Goal: Obtain resource: Download file/media

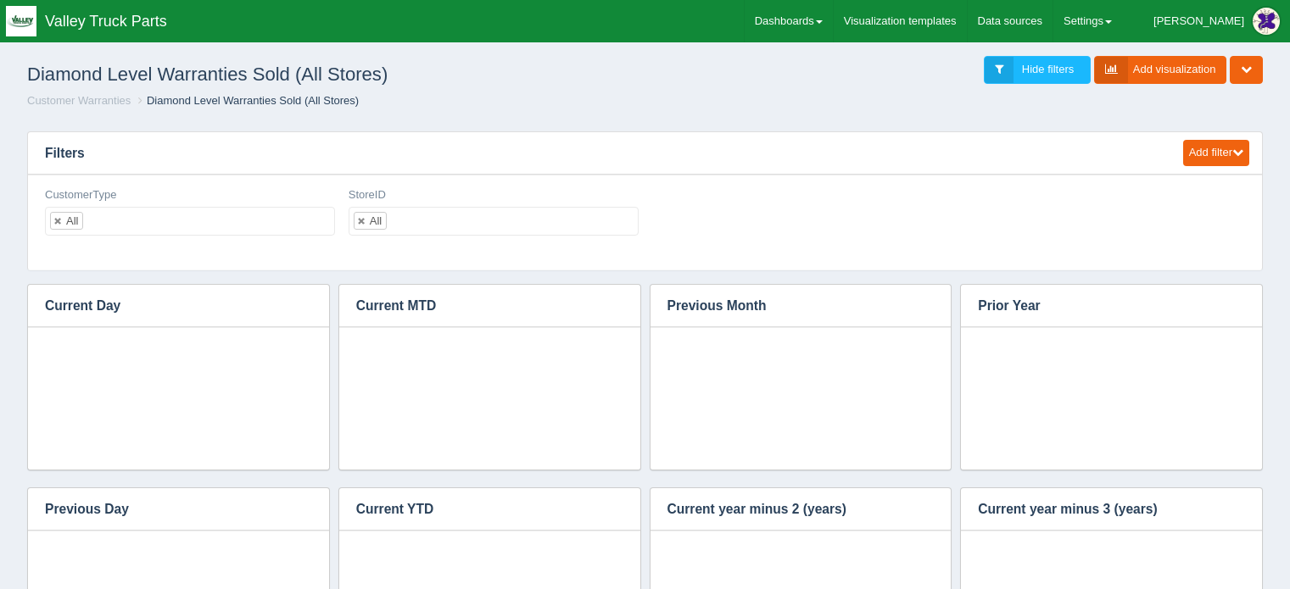
click at [833, 20] on link "Dashboards" at bounding box center [788, 21] width 88 height 42
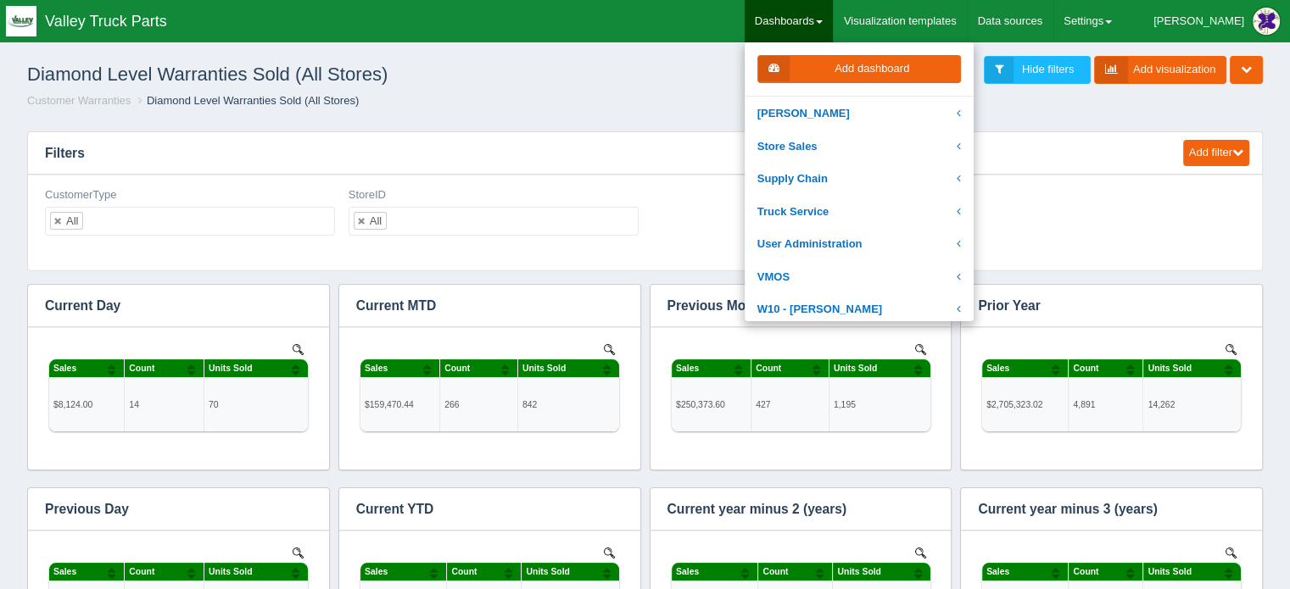
scroll to position [482, 0]
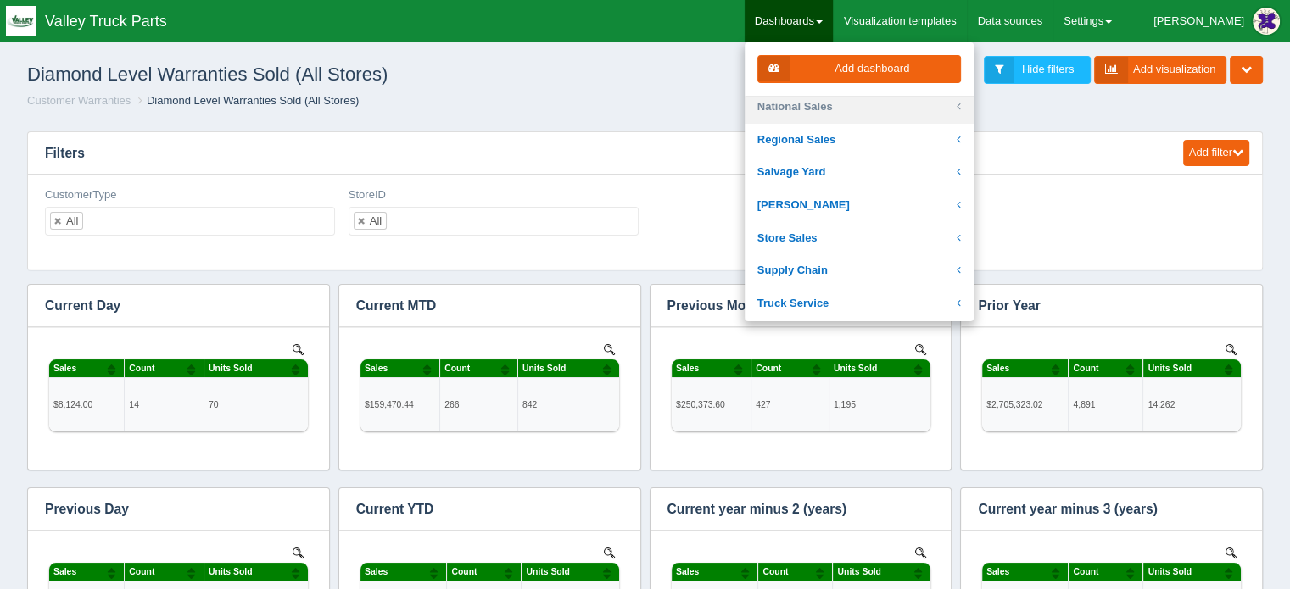
click at [850, 103] on link "National Sales" at bounding box center [858, 107] width 229 height 33
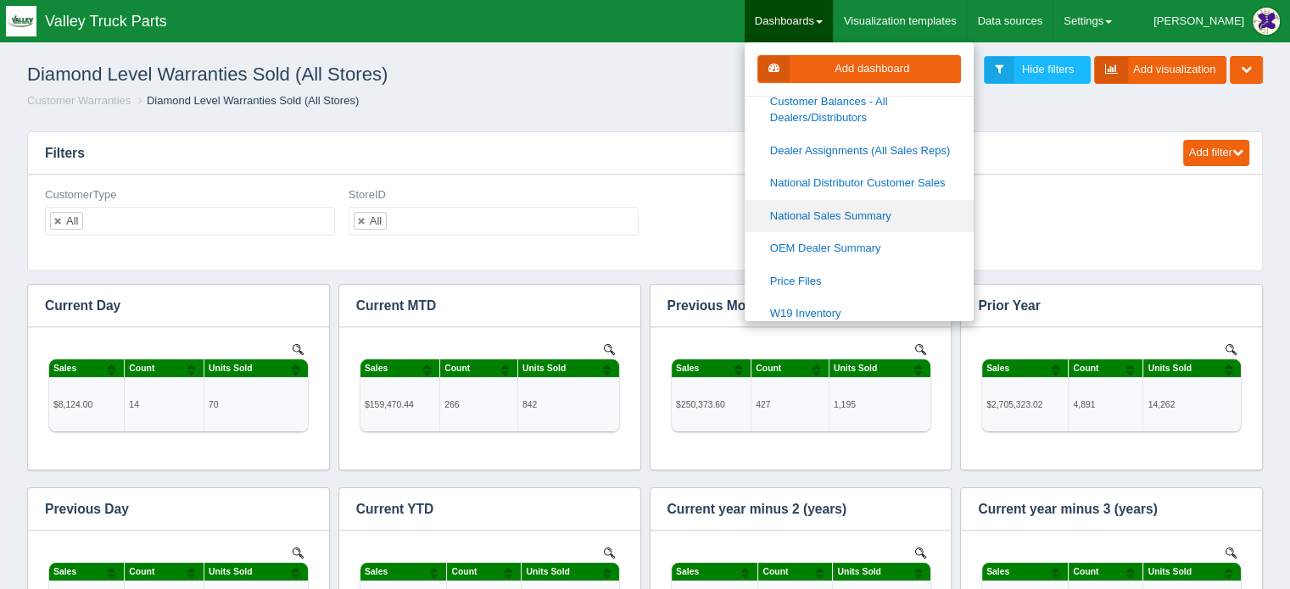
click at [887, 214] on link "National Sales Summary" at bounding box center [858, 216] width 229 height 33
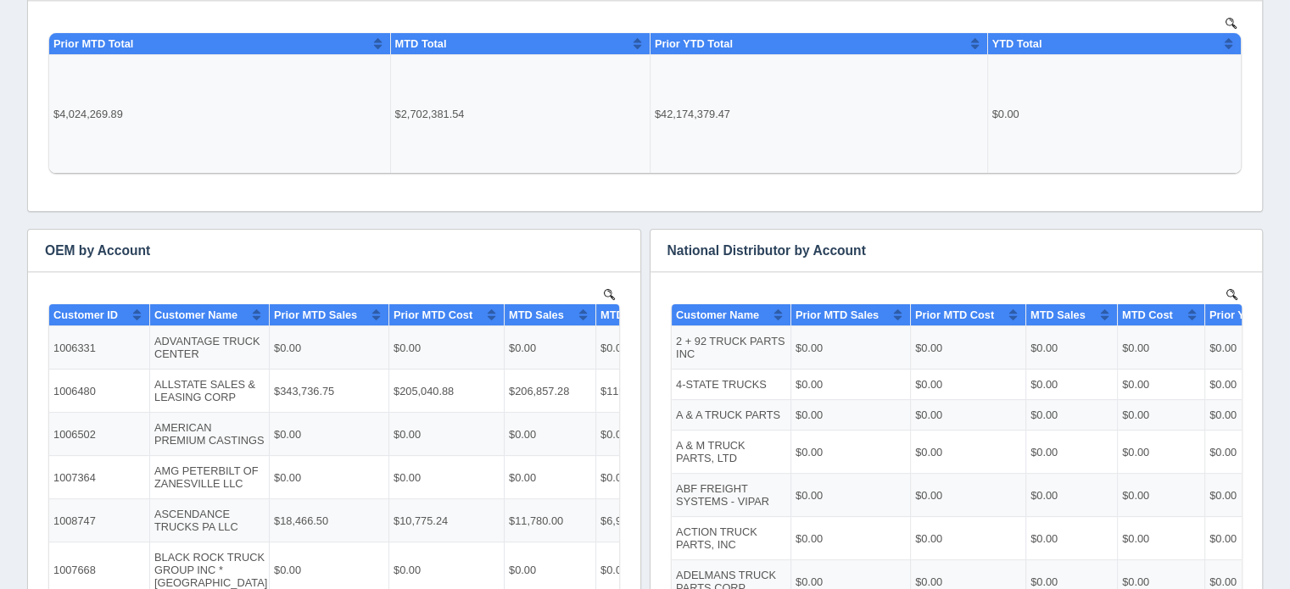
scroll to position [381, 0]
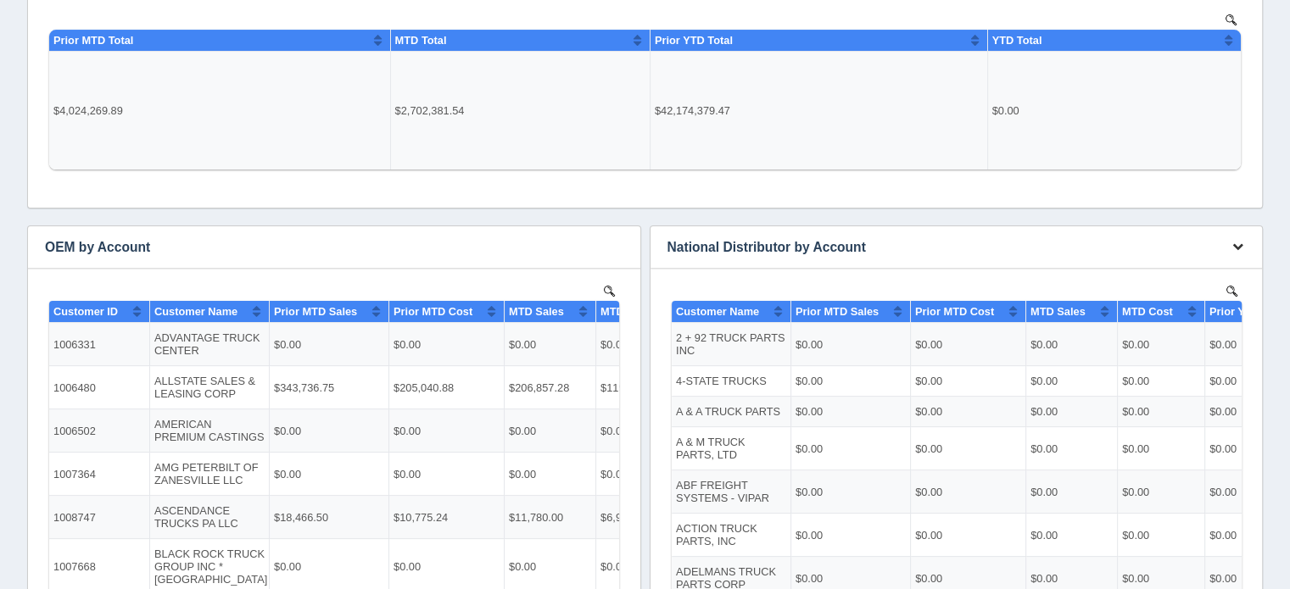
click at [1235, 238] on button "button" at bounding box center [1237, 247] width 23 height 26
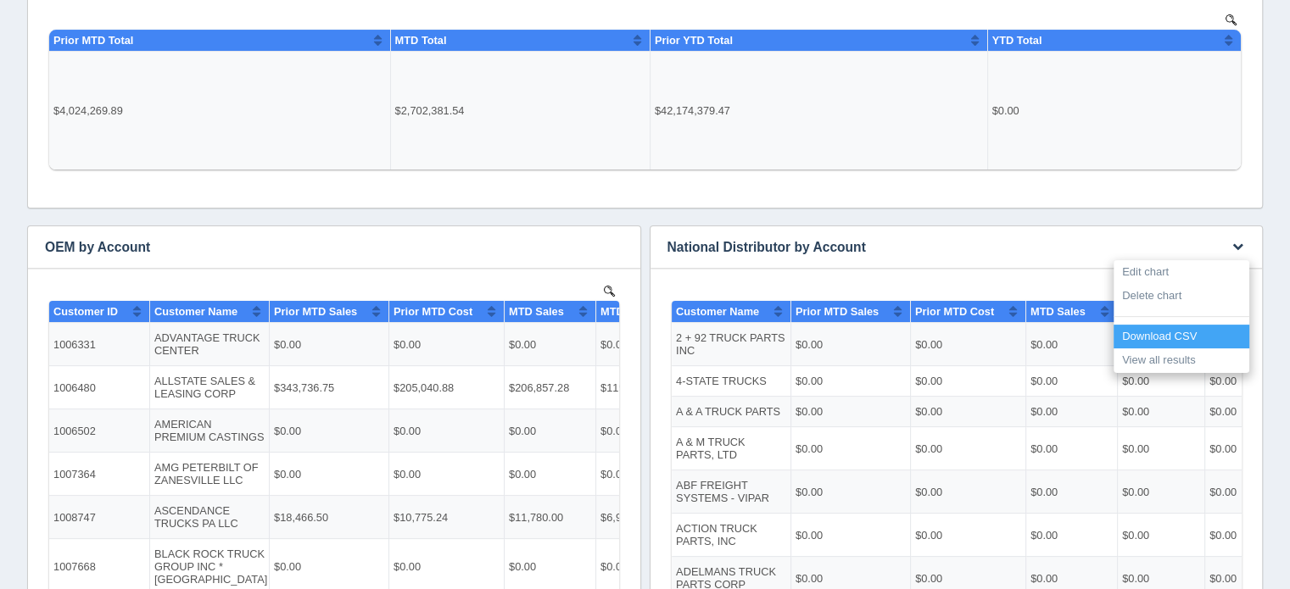
click at [1158, 333] on link "Download CSV" at bounding box center [1181, 337] width 136 height 25
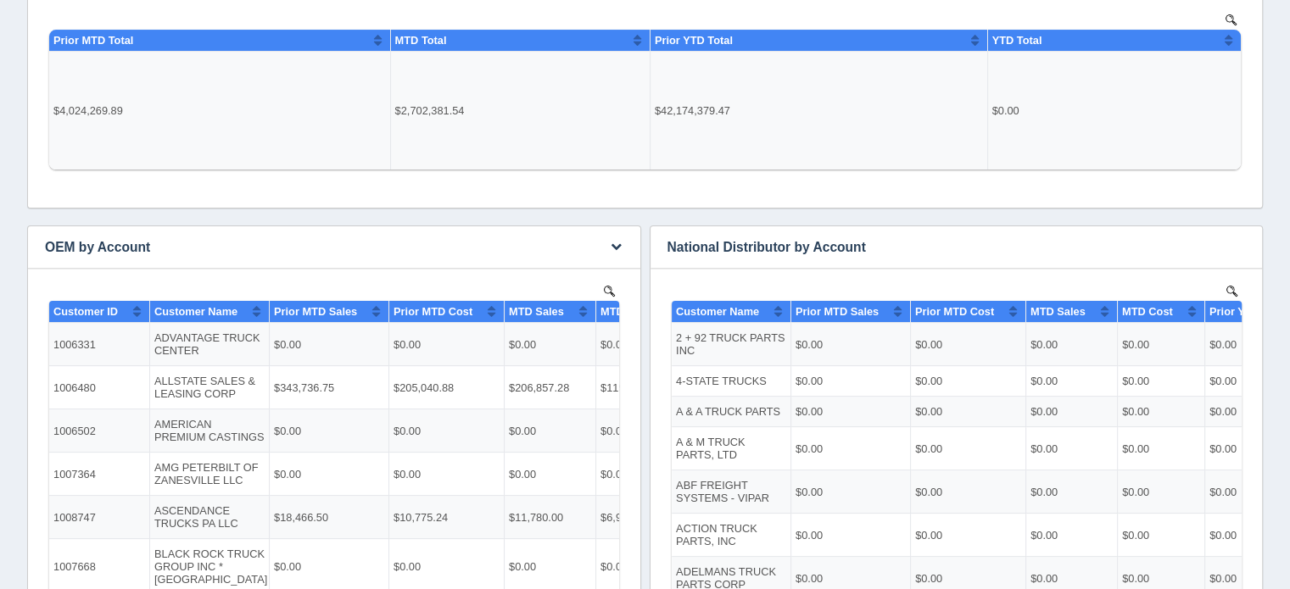
click at [227, 240] on h3 "OEM by Account" at bounding box center [308, 247] width 560 height 42
click at [616, 246] on icon "button" at bounding box center [615, 246] width 11 height 11
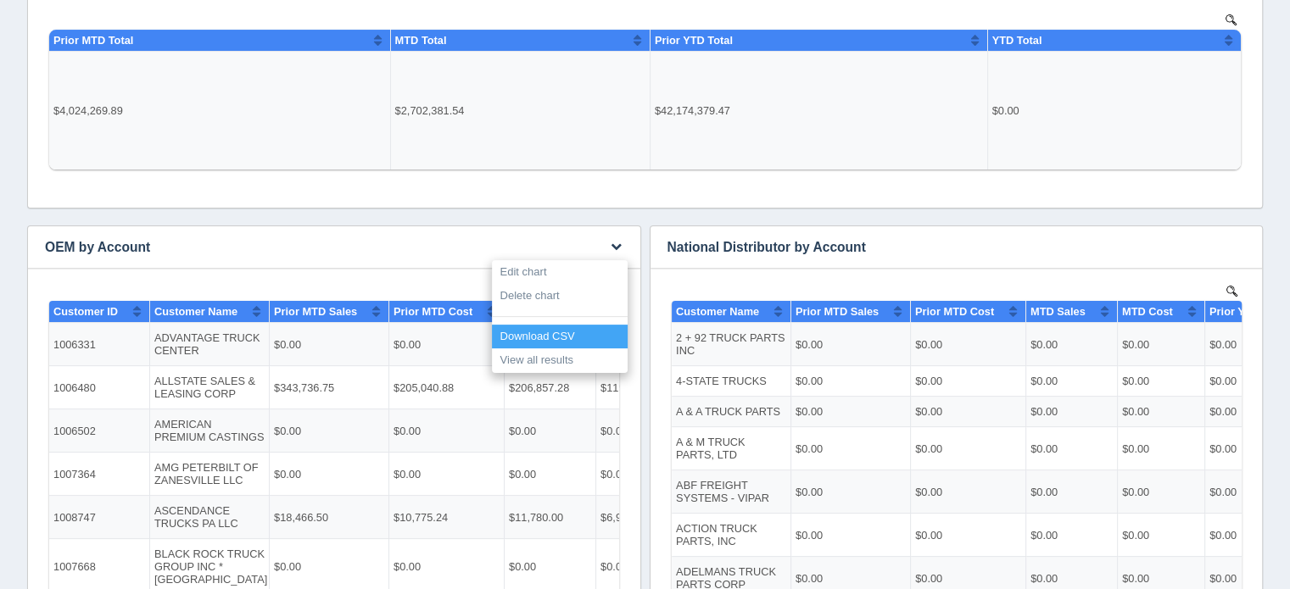
click at [555, 334] on link "Download CSV" at bounding box center [560, 337] width 136 height 25
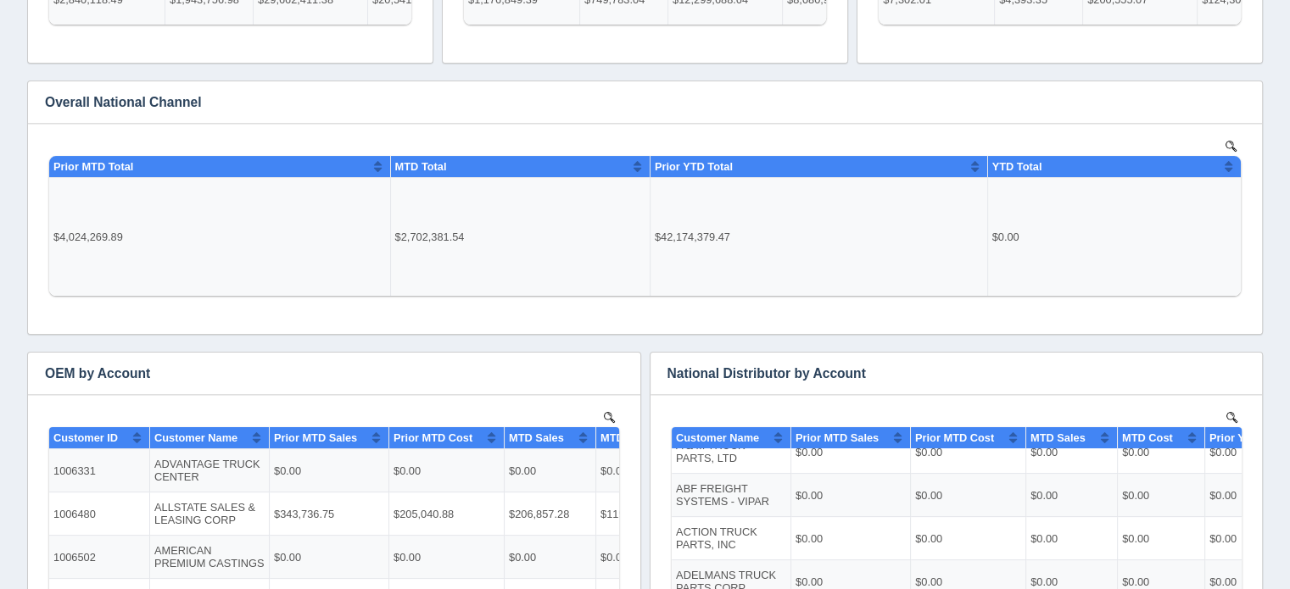
scroll to position [0, 0]
